Goal: Task Accomplishment & Management: Manage account settings

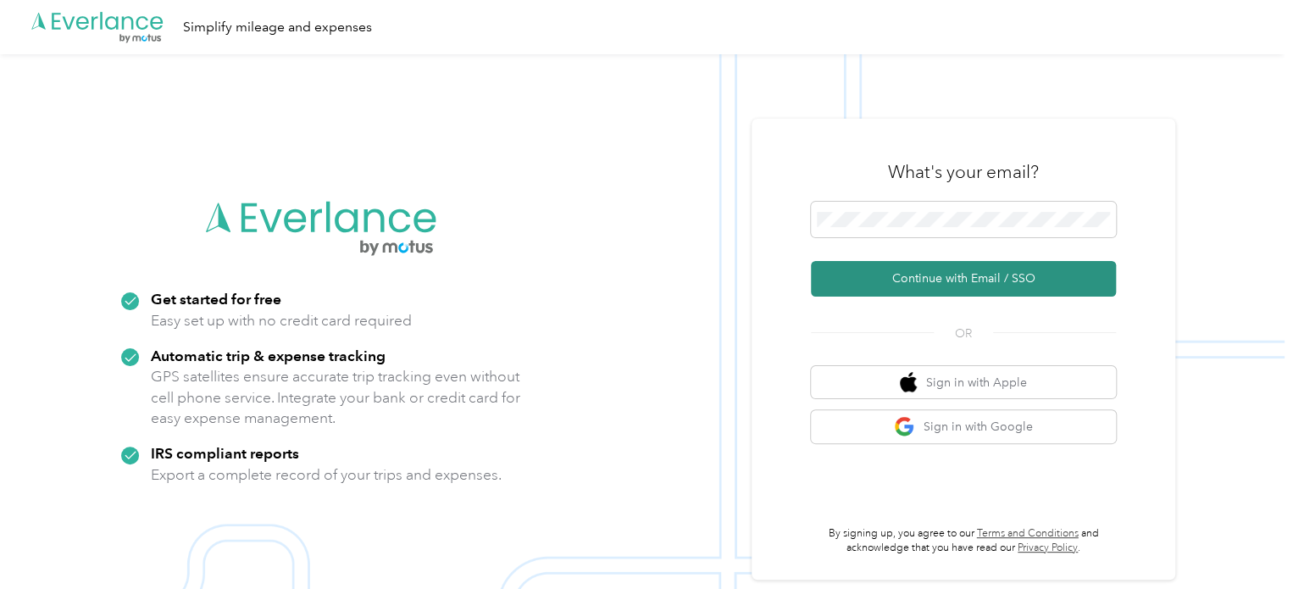
click at [915, 283] on button "Continue with Email / SSO" at bounding box center [963, 279] width 305 height 36
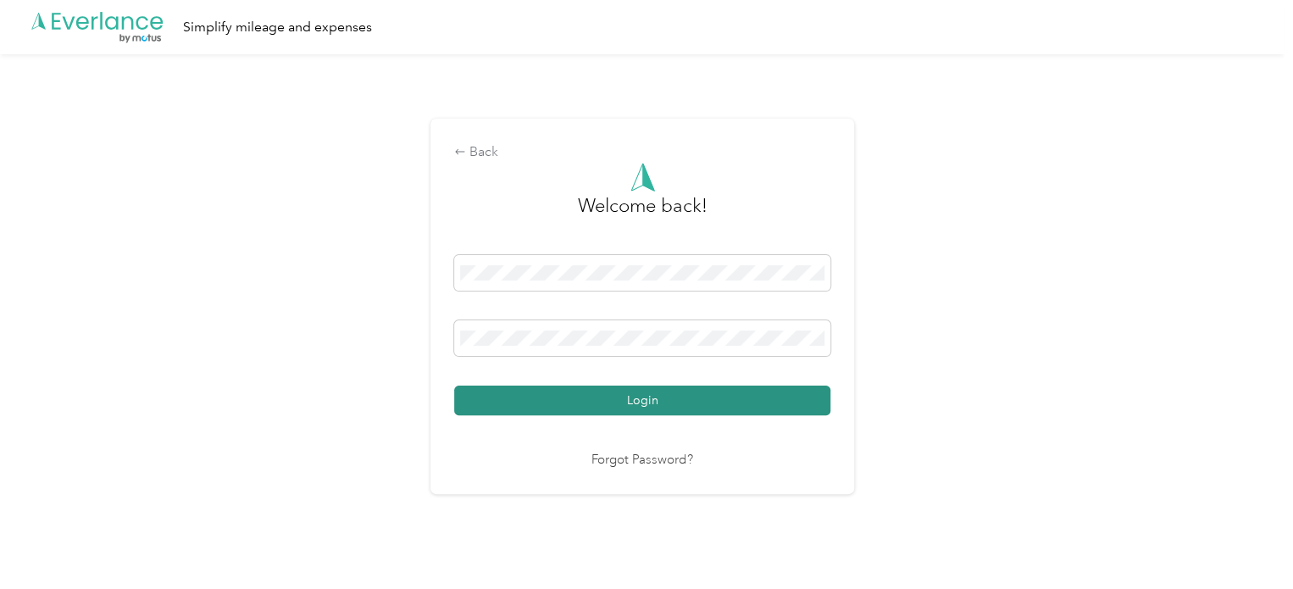
click at [557, 396] on button "Login" at bounding box center [642, 400] width 376 height 30
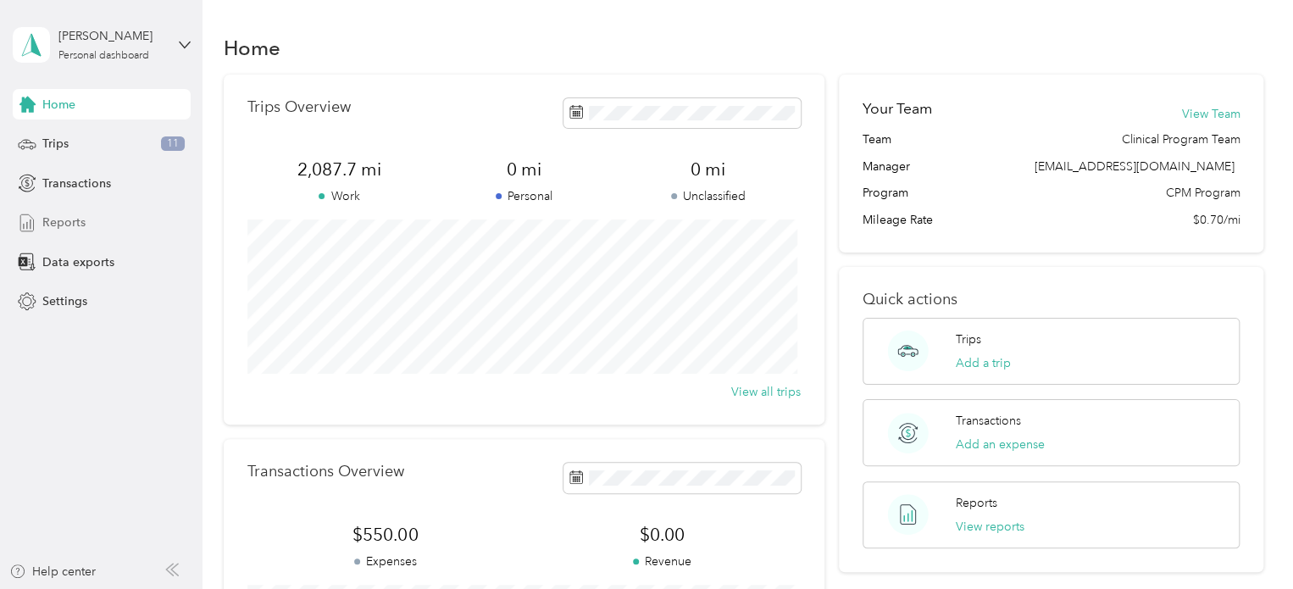
click at [64, 218] on span "Reports" at bounding box center [63, 222] width 43 height 18
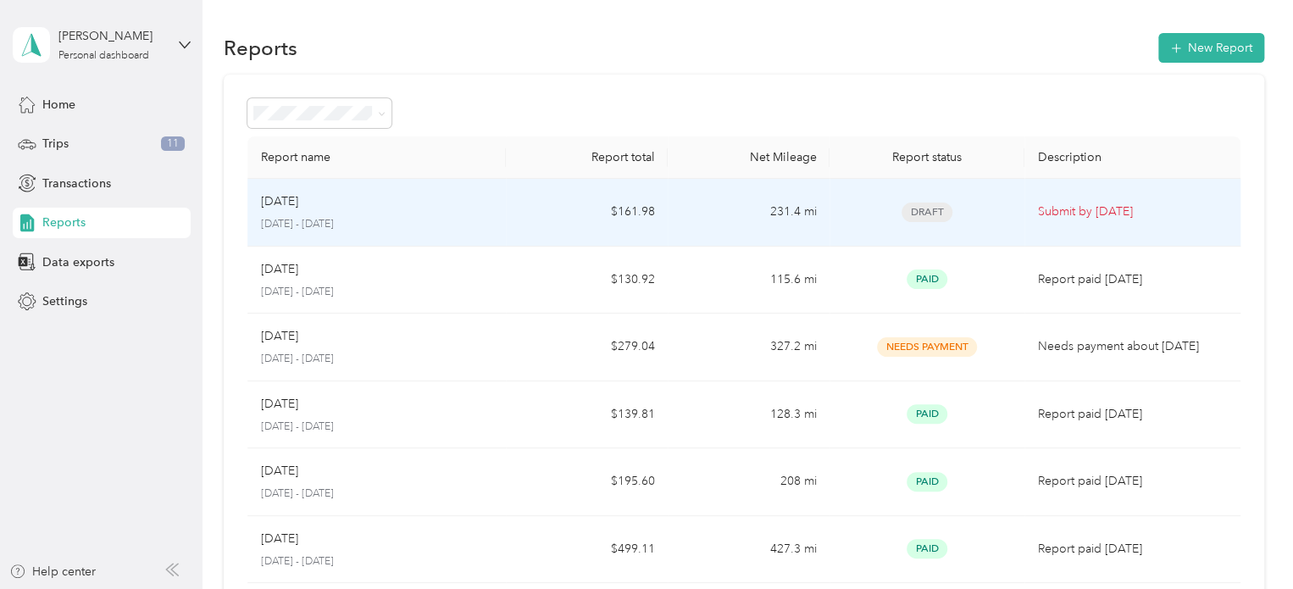
click at [298, 201] on p "[DATE]" at bounding box center [279, 201] width 37 height 19
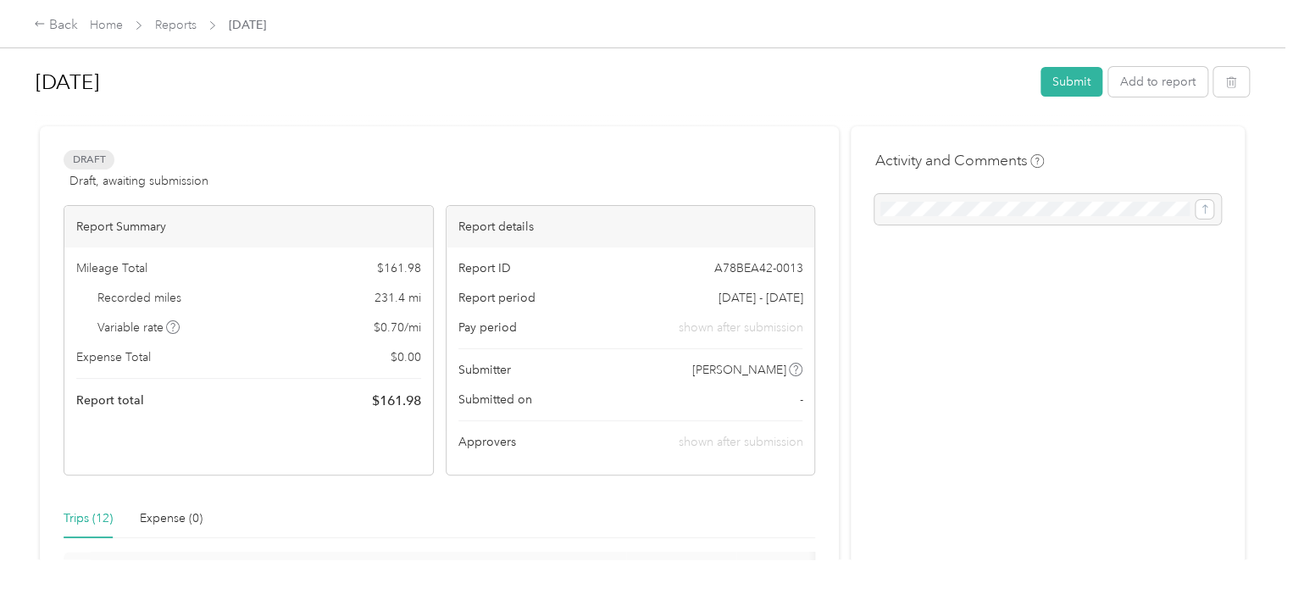
scroll to position [3, 0]
click at [1154, 97] on button "Add to report" at bounding box center [1157, 83] width 99 height 30
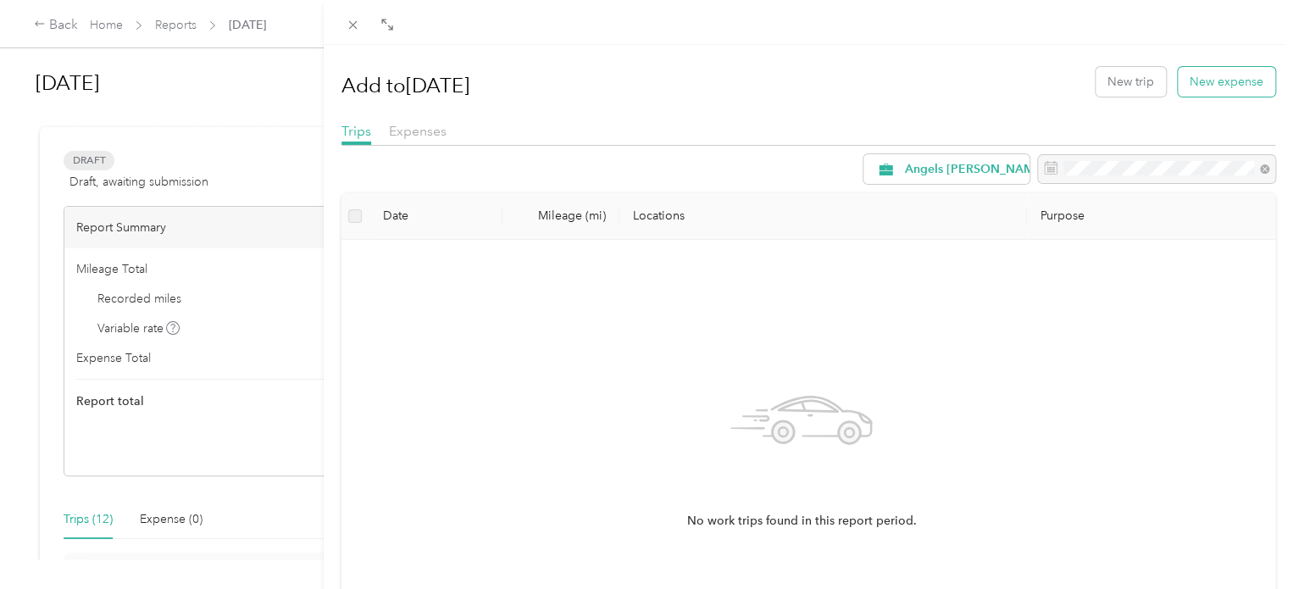
click at [1196, 85] on button "New expense" at bounding box center [1225, 82] width 97 height 30
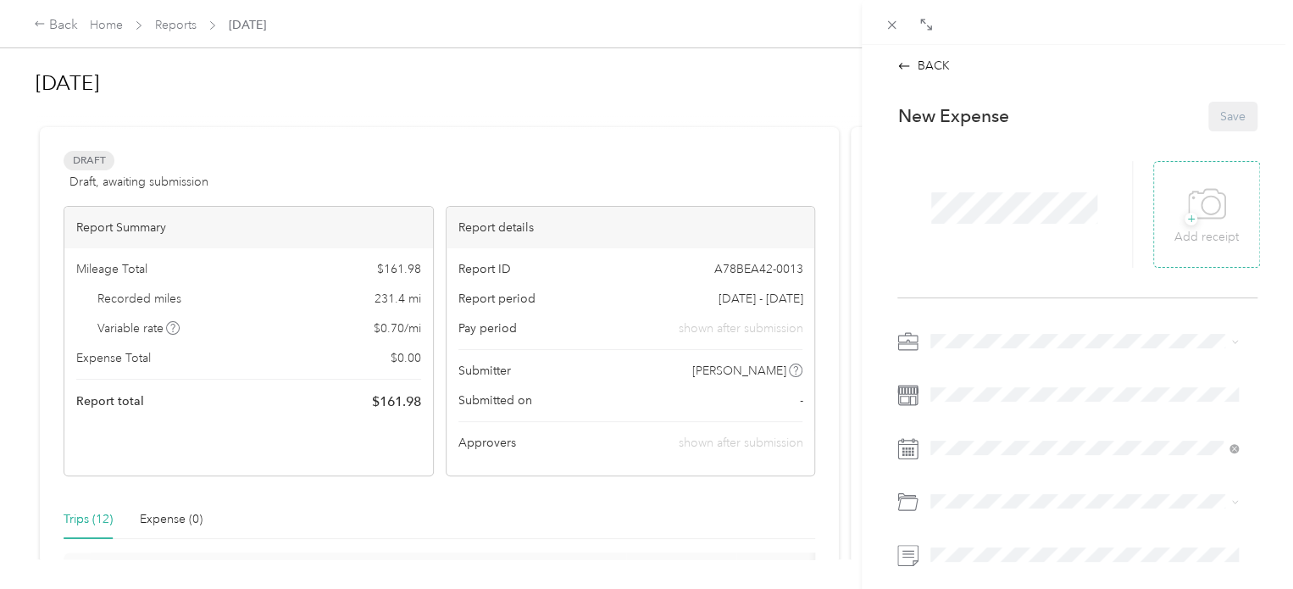
click at [1204, 218] on icon at bounding box center [1206, 203] width 36 height 29
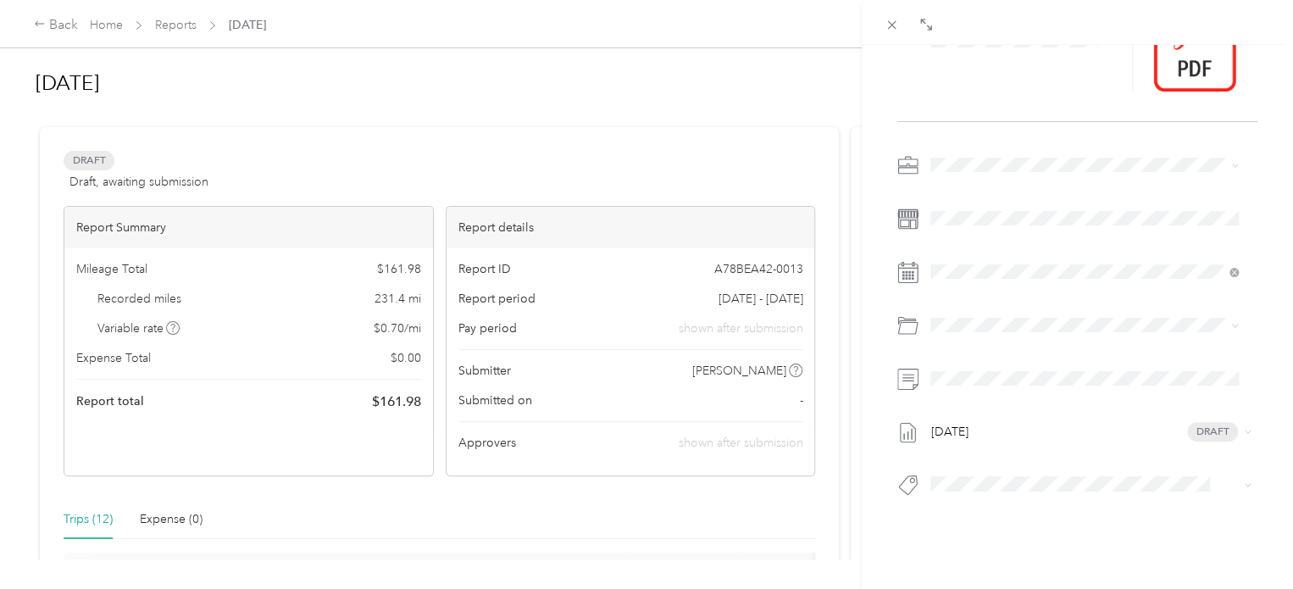
scroll to position [173, 0]
click at [1012, 234] on div "[DATE] Draft" at bounding box center [1077, 333] width 360 height 357
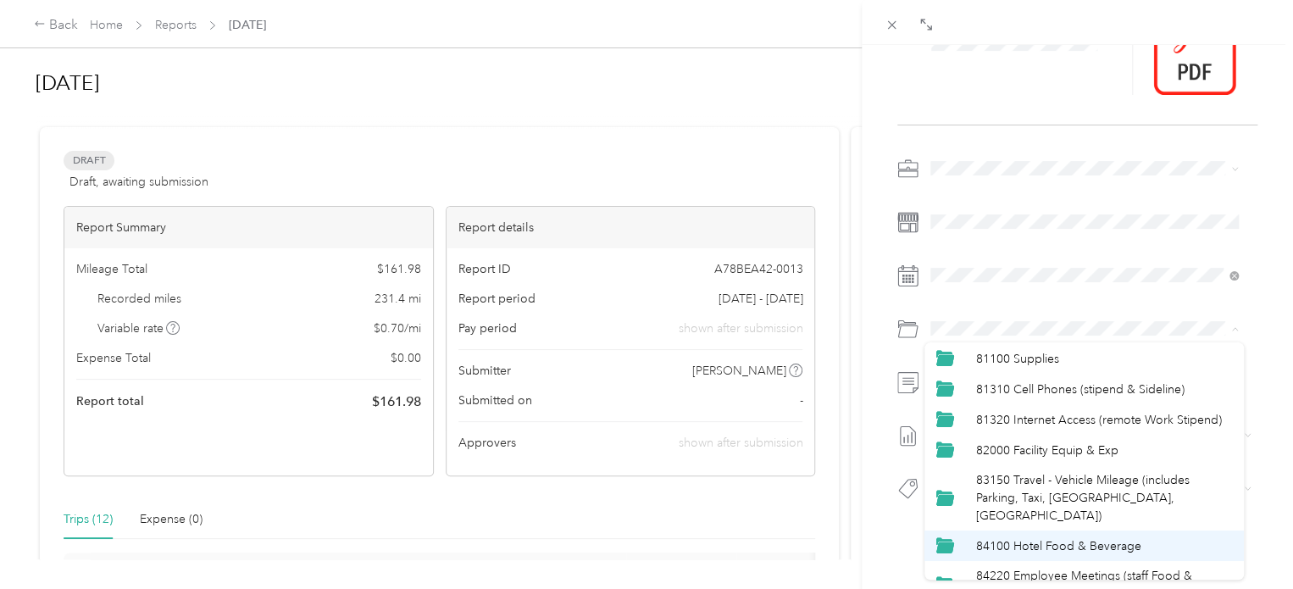
scroll to position [63, 0]
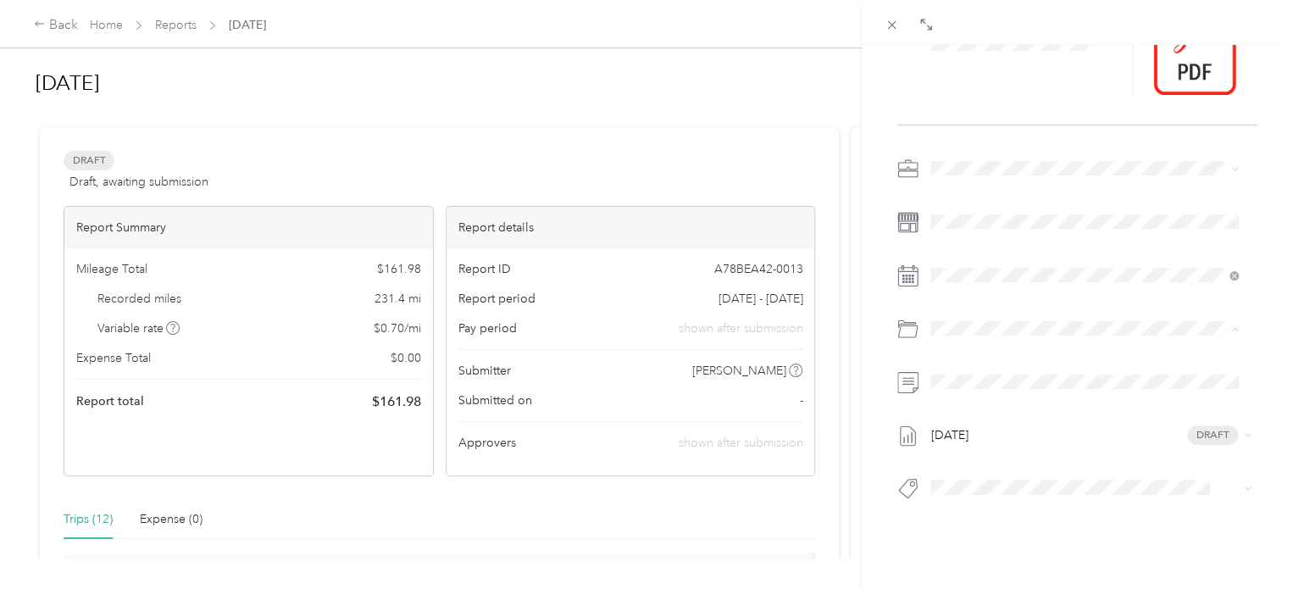
click at [1088, 395] on div "81310 Cell Phones (stipend & Sideline)" at bounding box center [1104, 392] width 257 height 18
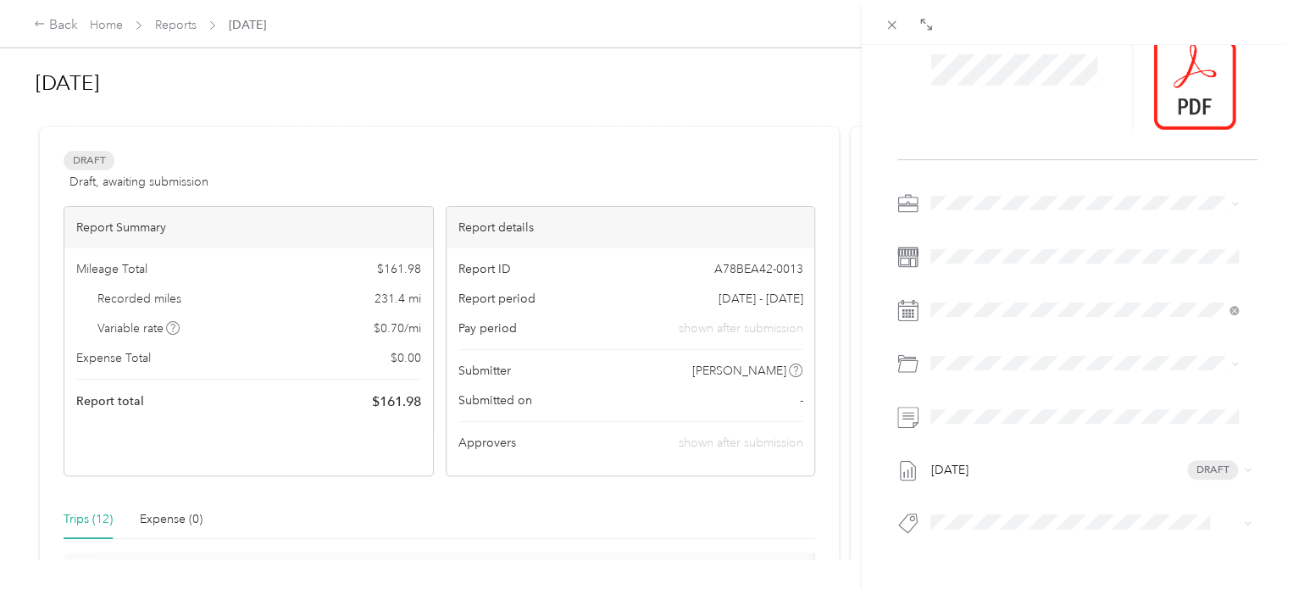
scroll to position [0, 0]
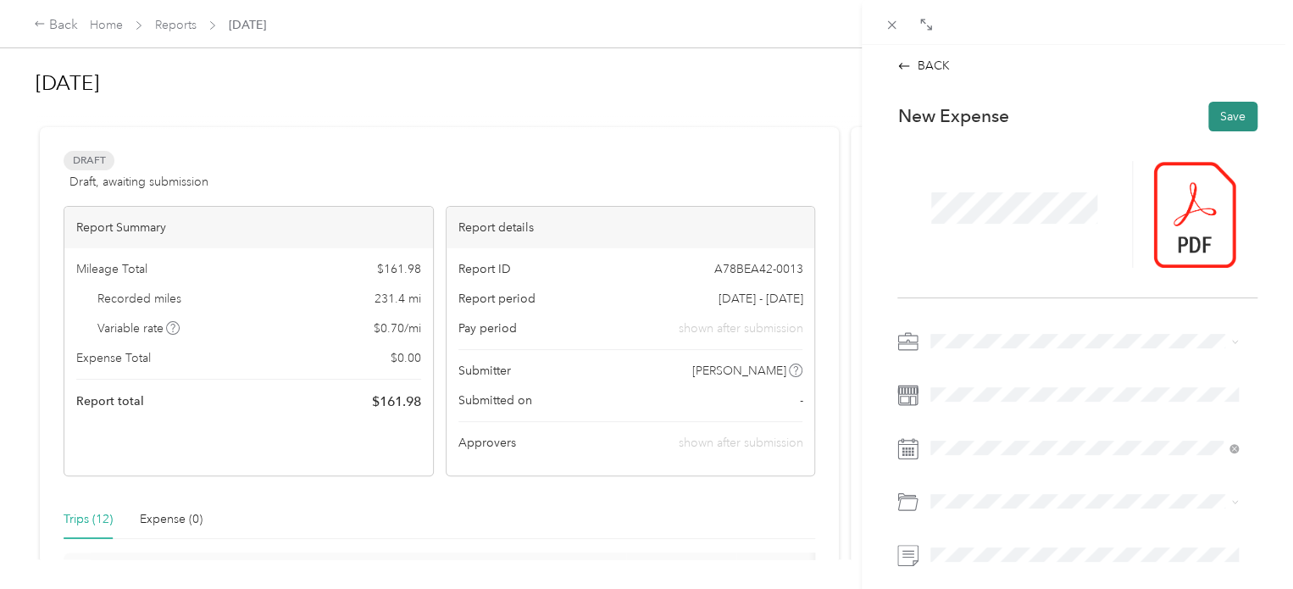
click at [1208, 105] on button "Save" at bounding box center [1232, 117] width 49 height 30
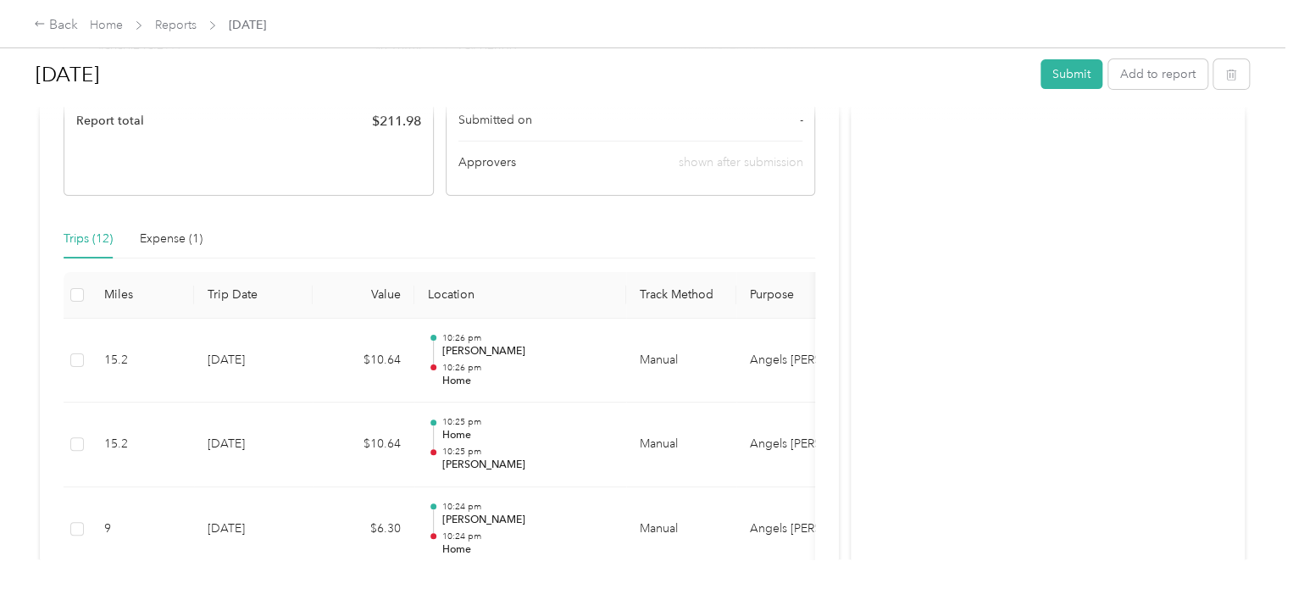
scroll to position [280, 0]
click at [155, 241] on div "Expense (1)" at bounding box center [171, 242] width 63 height 19
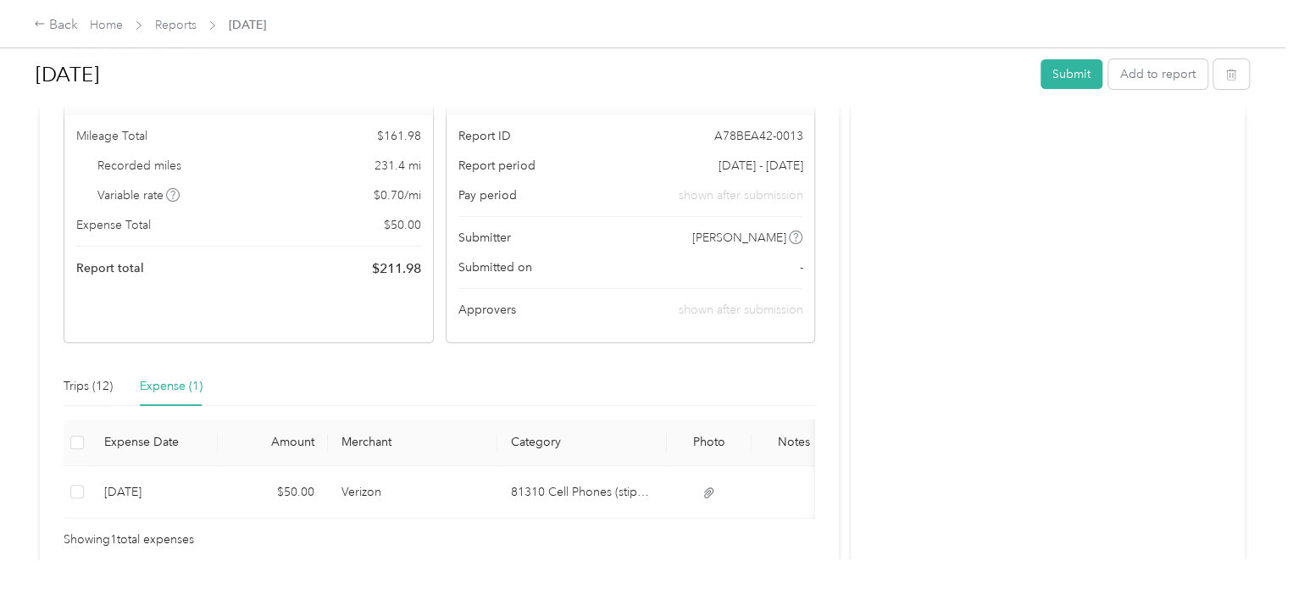
scroll to position [0, 0]
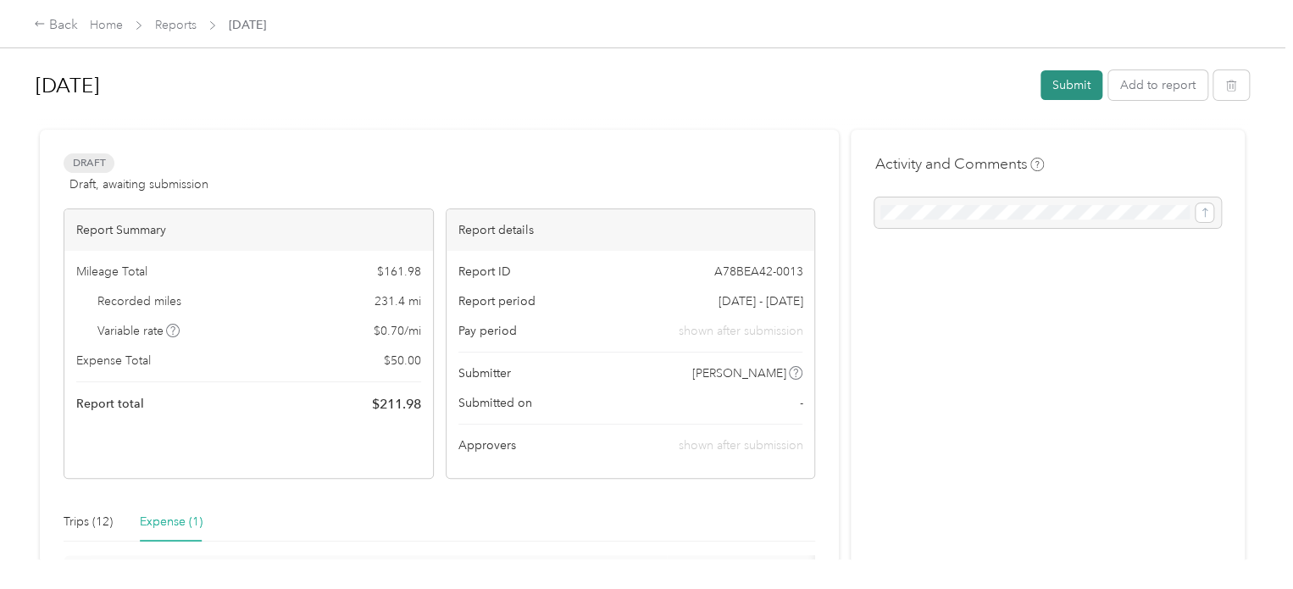
click at [1064, 83] on button "Submit" at bounding box center [1071, 85] width 62 height 30
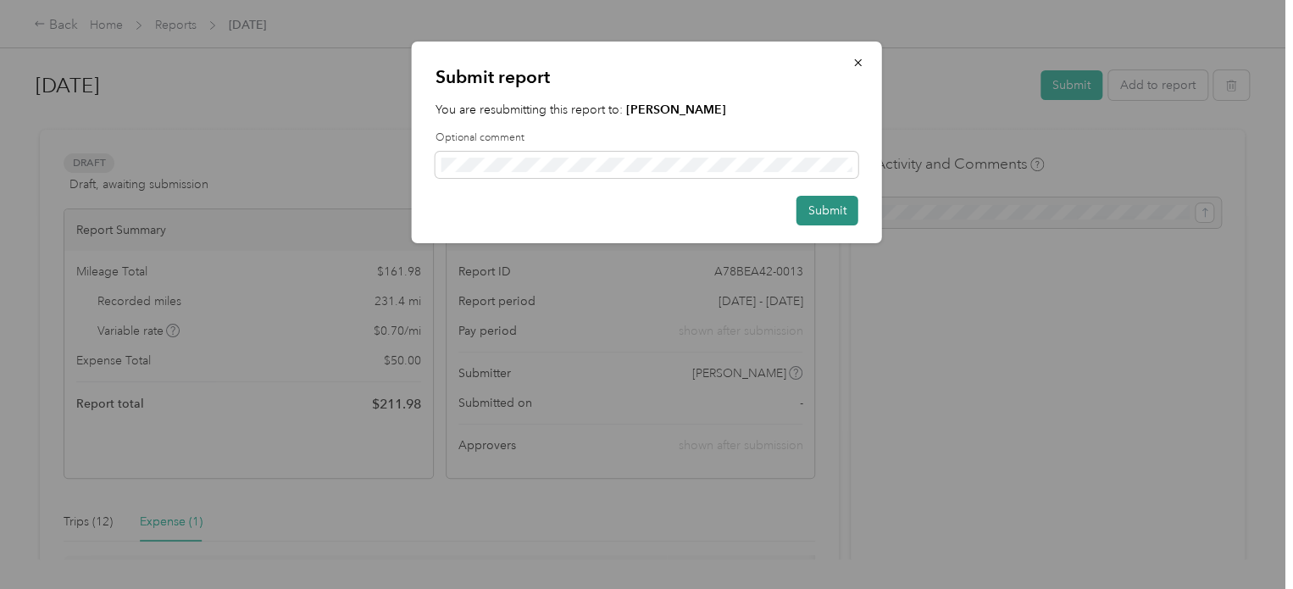
click at [821, 213] on button "Submit" at bounding box center [827, 211] width 62 height 30
